Goal: Task Accomplishment & Management: Use online tool/utility

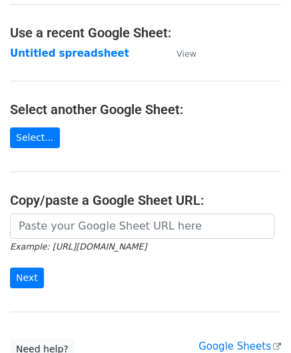
scroll to position [67, 0]
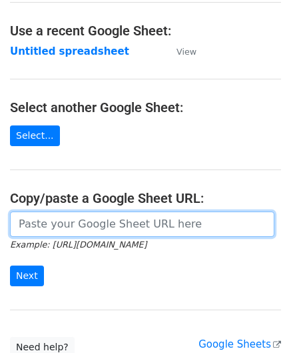
click at [58, 226] on input "url" at bounding box center [142, 223] width 265 height 25
paste input "[URL][DOMAIN_NAME]"
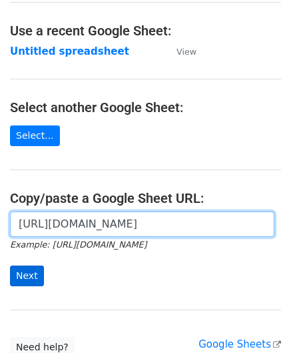
type input "[URL][DOMAIN_NAME]"
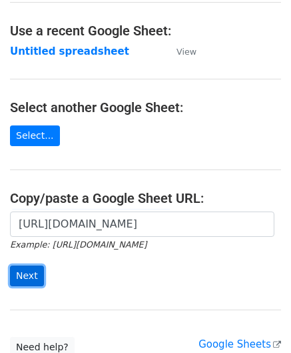
click at [28, 269] on input "Next" at bounding box center [27, 275] width 34 height 21
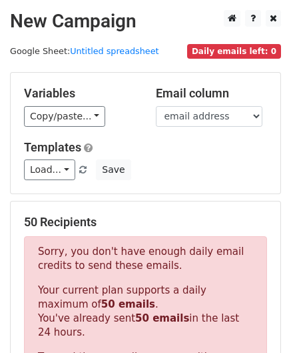
scroll to position [450, 0]
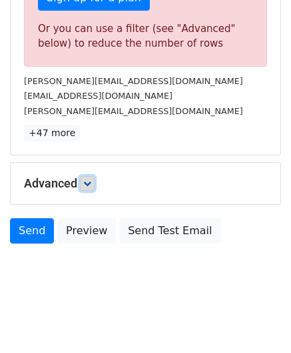
click at [91, 179] on icon at bounding box center [87, 183] width 8 height 8
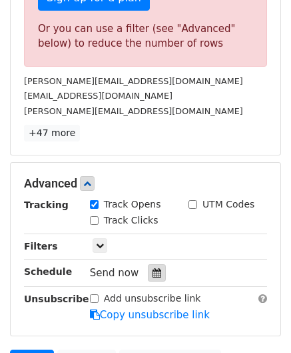
click at [153, 270] on icon at bounding box center [157, 272] width 9 height 9
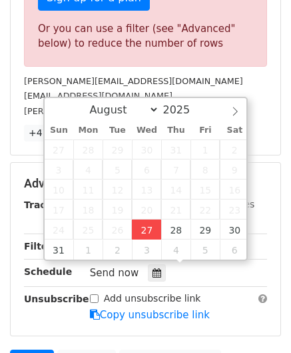
type input "2025-08-27 12:00"
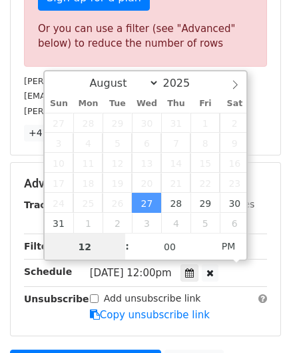
paste input "6"
type input "6"
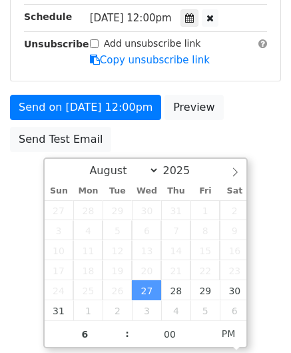
type input "2025-08-27 18:00"
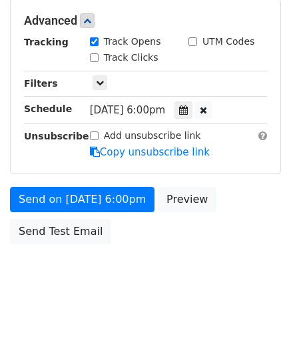
scroll to position [612, 0]
